Goal: Information Seeking & Learning: Find contact information

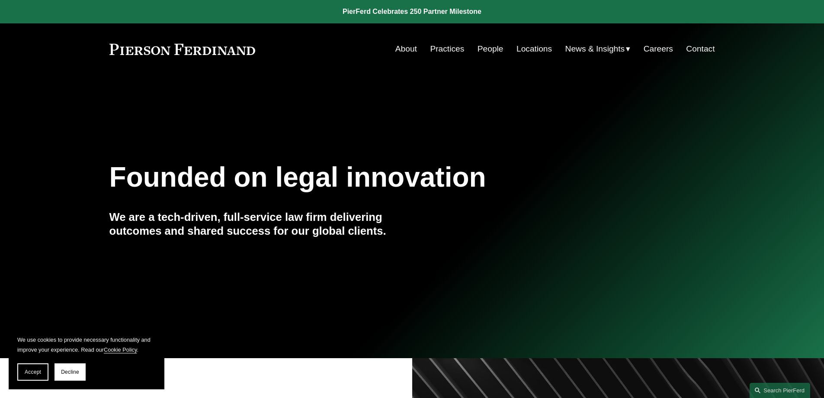
click at [481, 44] on link "People" at bounding box center [491, 49] width 26 height 16
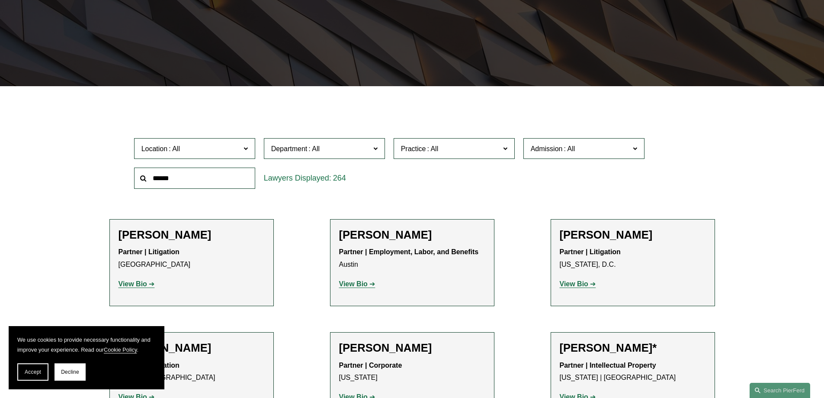
scroll to position [216, 0]
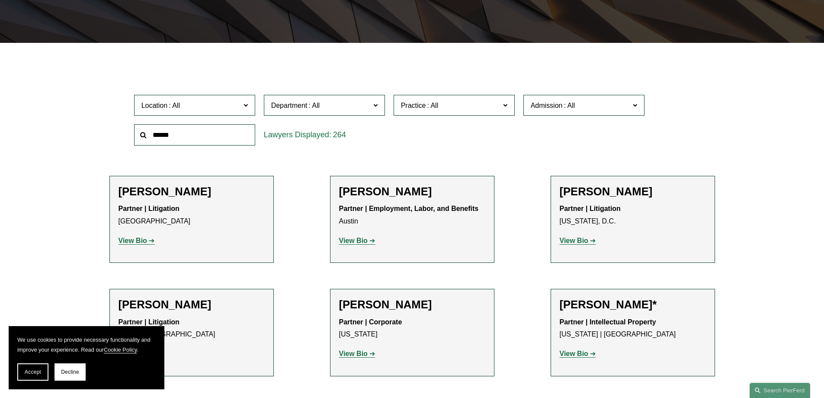
click at [247, 106] on span at bounding box center [245, 104] width 4 height 11
click at [0, 0] on link "[GEOGRAPHIC_DATA]" at bounding box center [0, 0] width 0 height 0
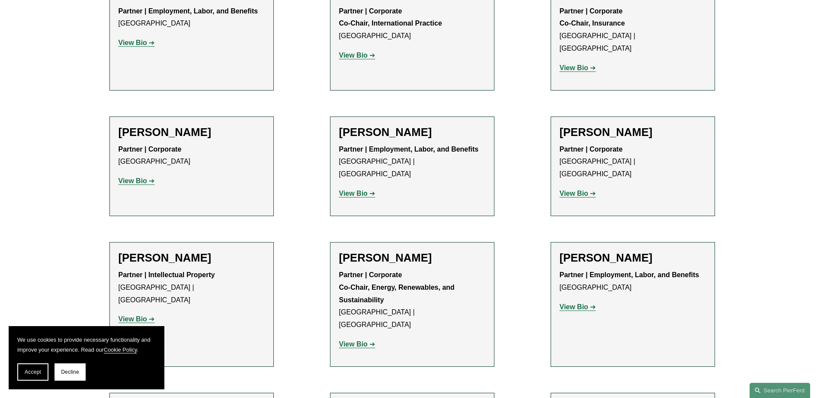
scroll to position [1081, 0]
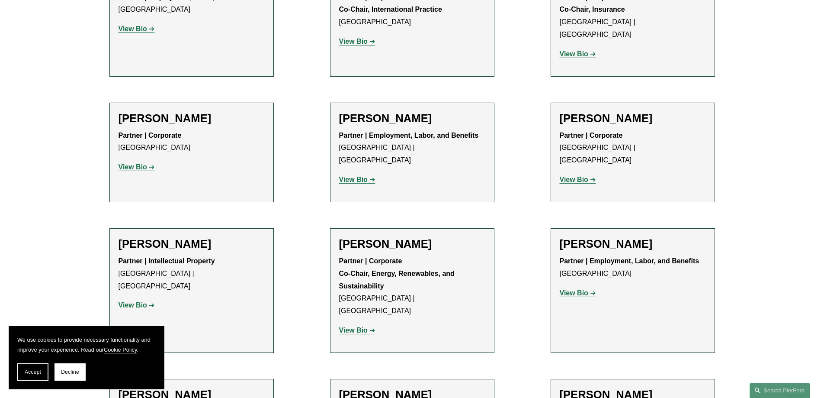
click at [358, 326] on strong "View Bio" at bounding box center [353, 329] width 29 height 7
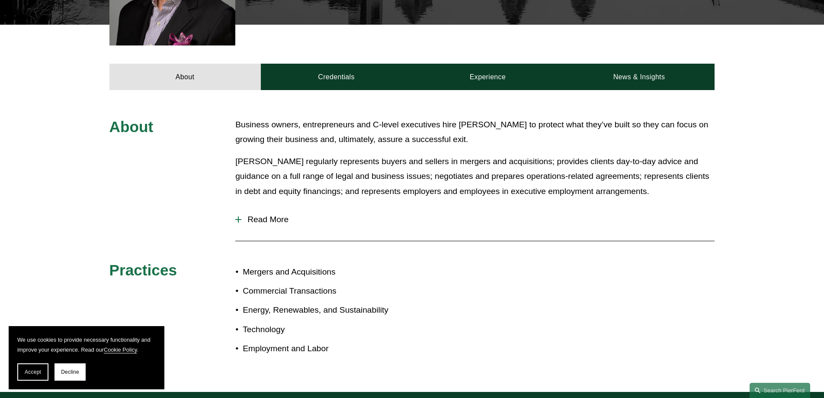
scroll to position [476, 0]
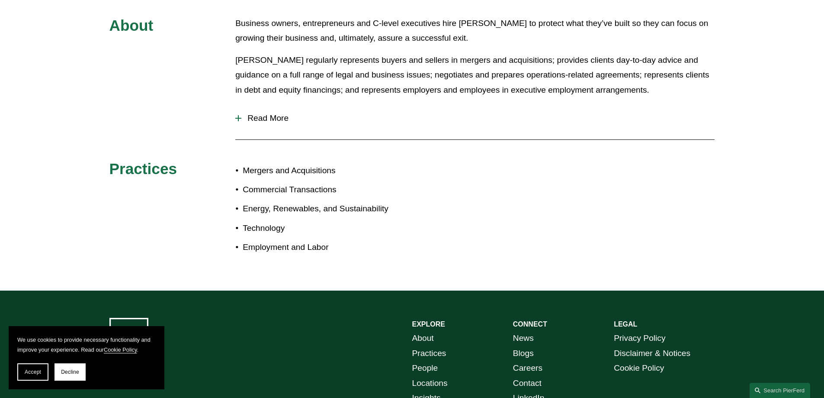
click at [241, 118] on div at bounding box center [238, 118] width 6 height 1
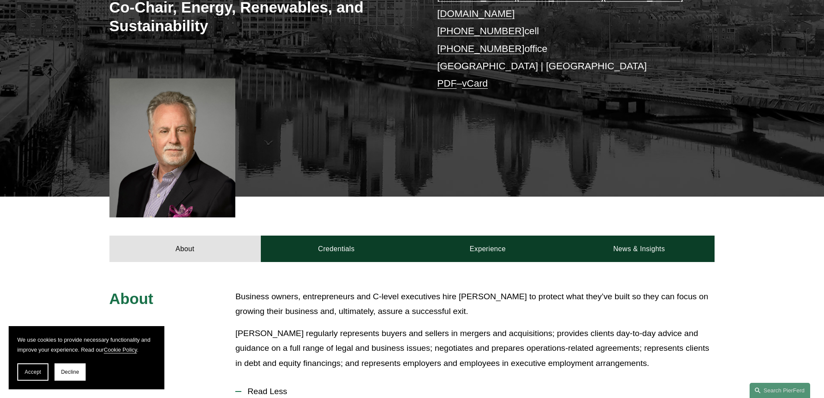
scroll to position [216, 0]
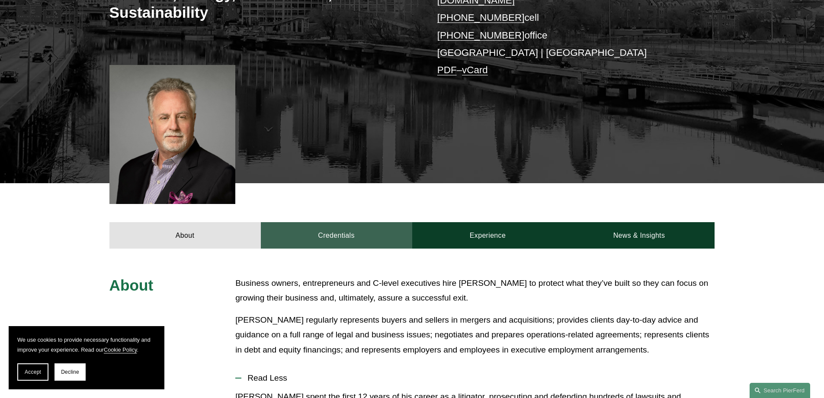
click at [356, 223] on link "Credentials" at bounding box center [336, 235] width 151 height 26
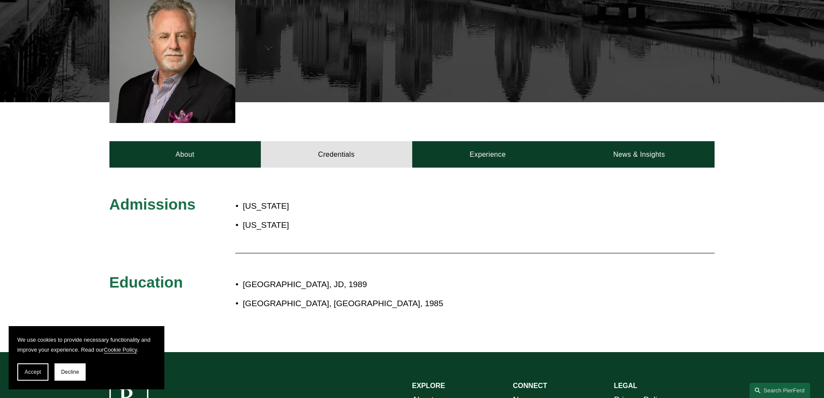
scroll to position [303, 0]
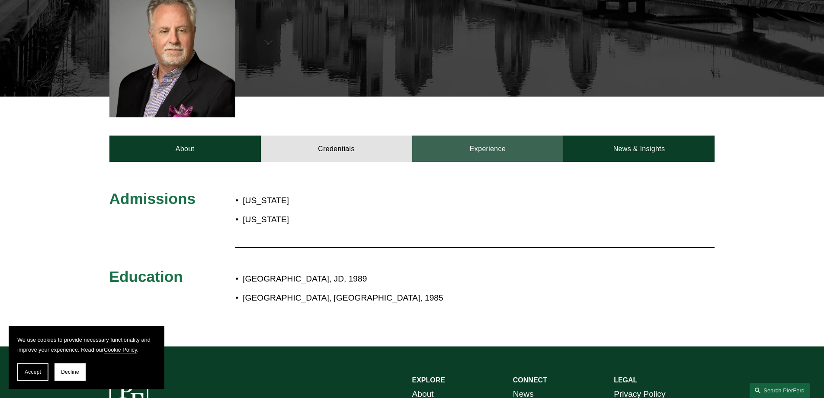
click at [480, 139] on link "Experience" at bounding box center [487, 148] width 151 height 26
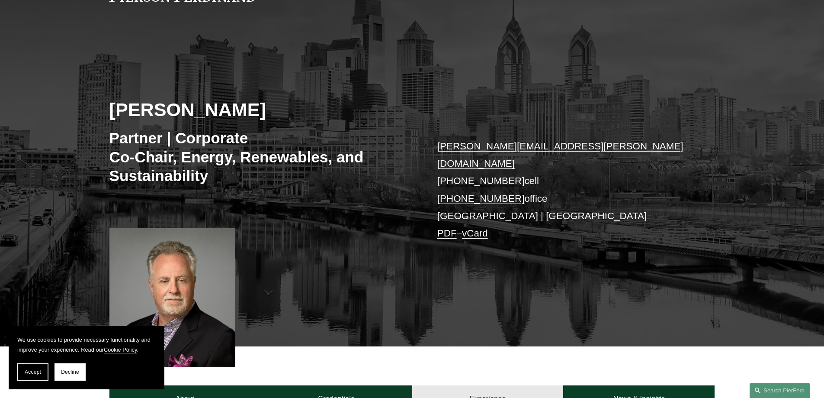
scroll to position [0, 0]
